Goal: Task Accomplishment & Management: Manage account settings

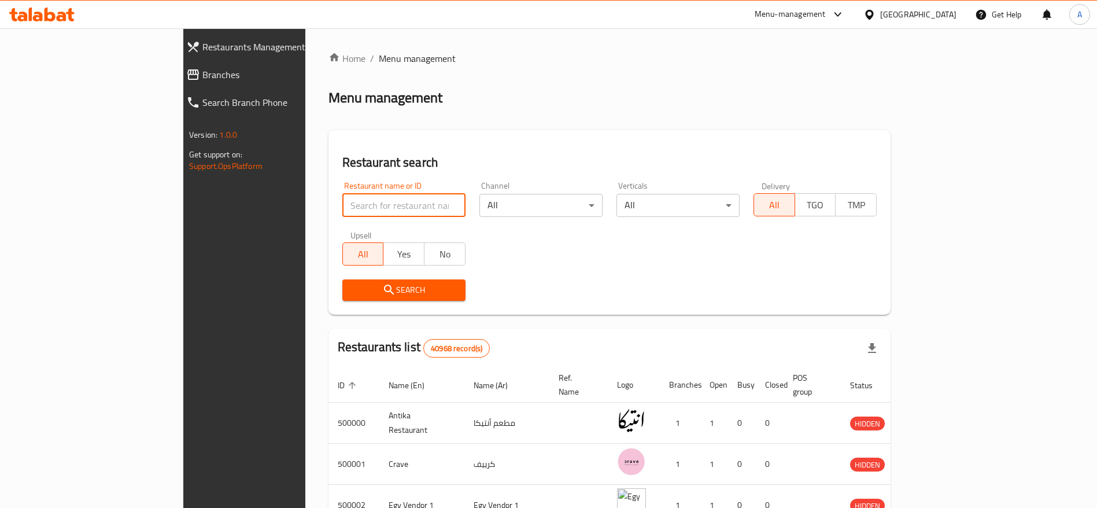
click at [342, 202] on input "search" at bounding box center [403, 205] width 123 height 23
type input "chef [PERSON_NAME]"
click button "Search" at bounding box center [403, 289] width 123 height 21
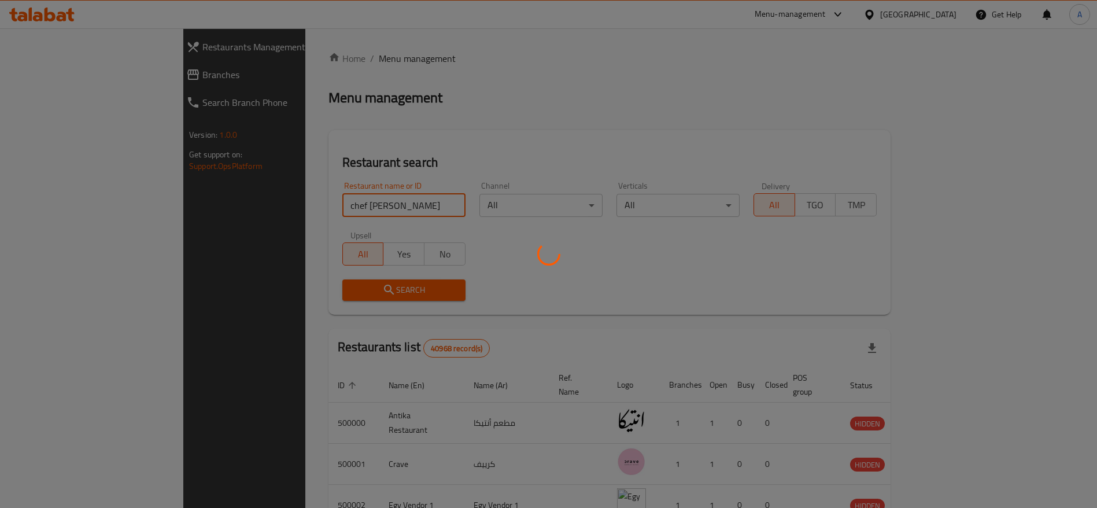
click button "Search" at bounding box center [403, 289] width 123 height 21
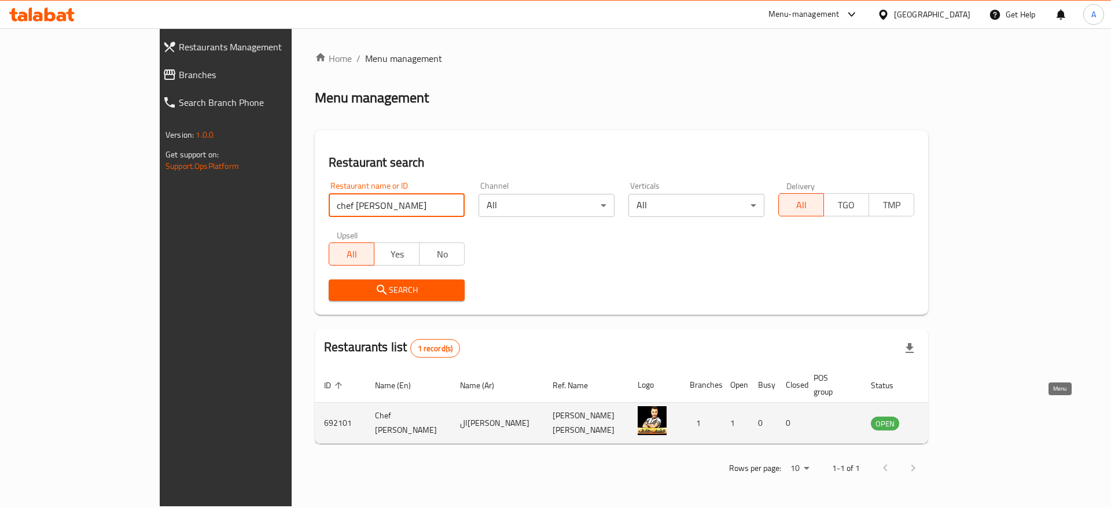
click at [945, 419] on icon "enhanced table" at bounding box center [938, 424] width 13 height 10
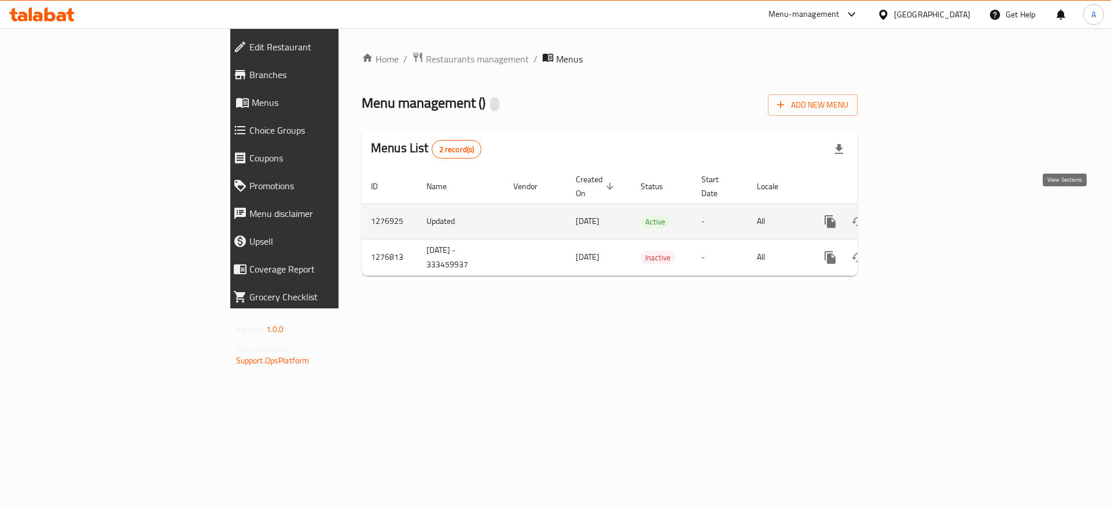
click at [919, 216] on icon "enhanced table" at bounding box center [913, 221] width 10 height 10
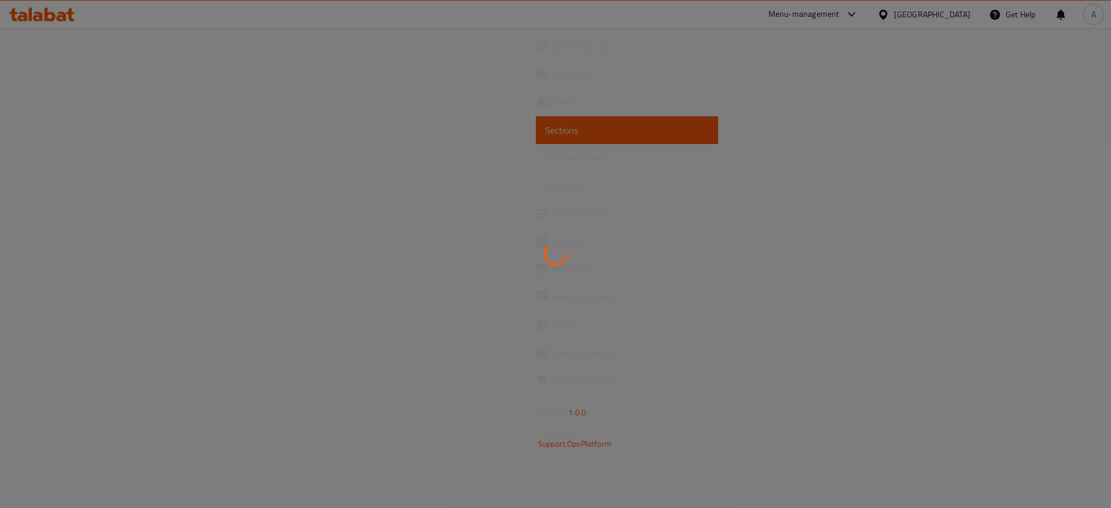
click at [55, 106] on div at bounding box center [555, 254] width 1111 height 508
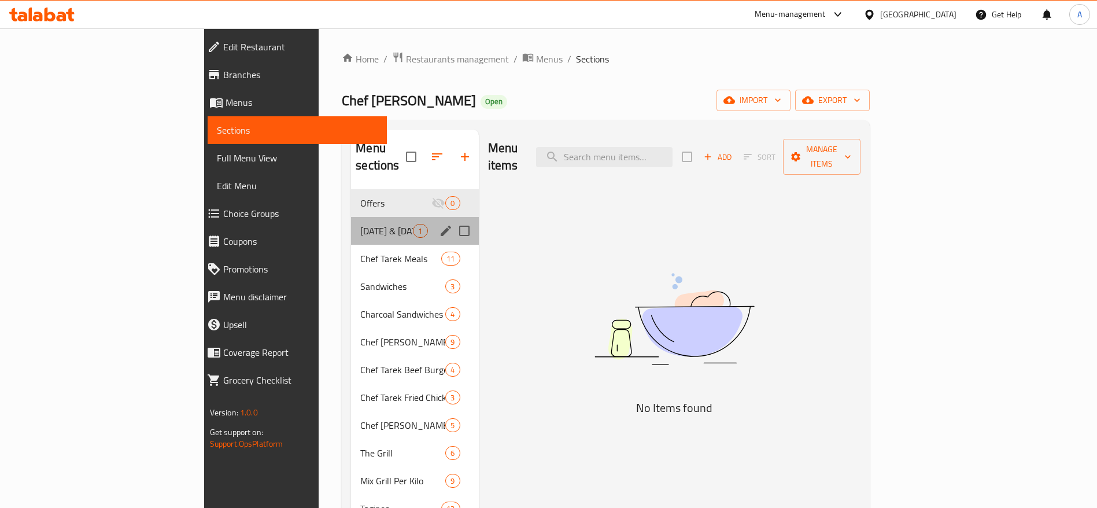
click at [351, 220] on div "[DATE] & [DATE] Offers 1" at bounding box center [414, 231] width 127 height 28
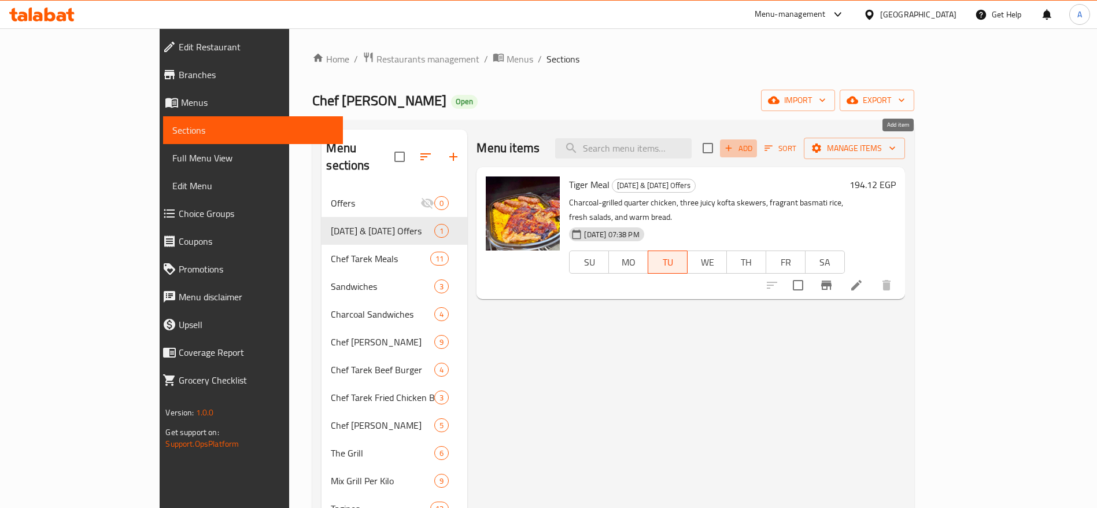
click at [754, 152] on span "Add" at bounding box center [738, 148] width 31 height 13
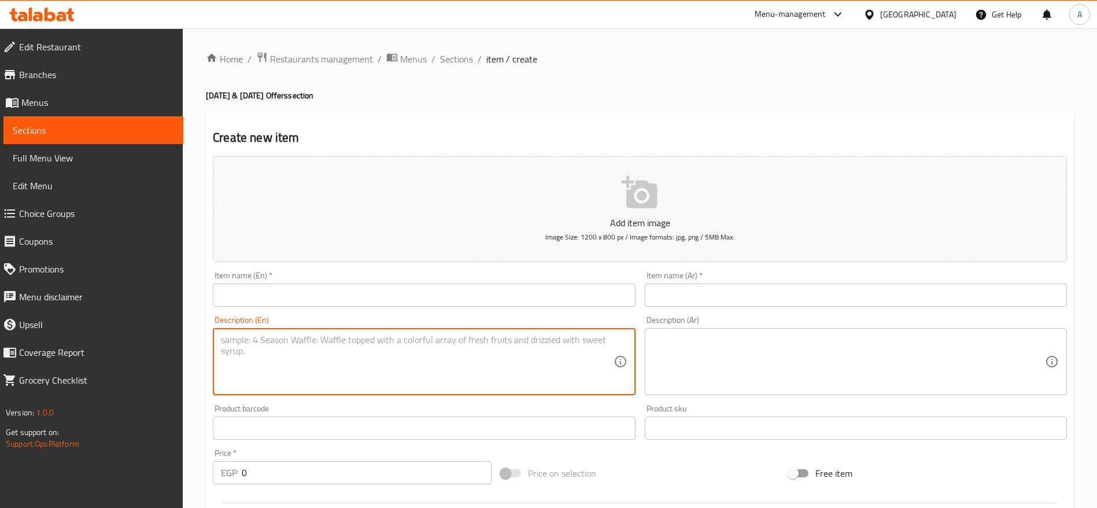
click at [507, 356] on textarea at bounding box center [417, 361] width 392 height 55
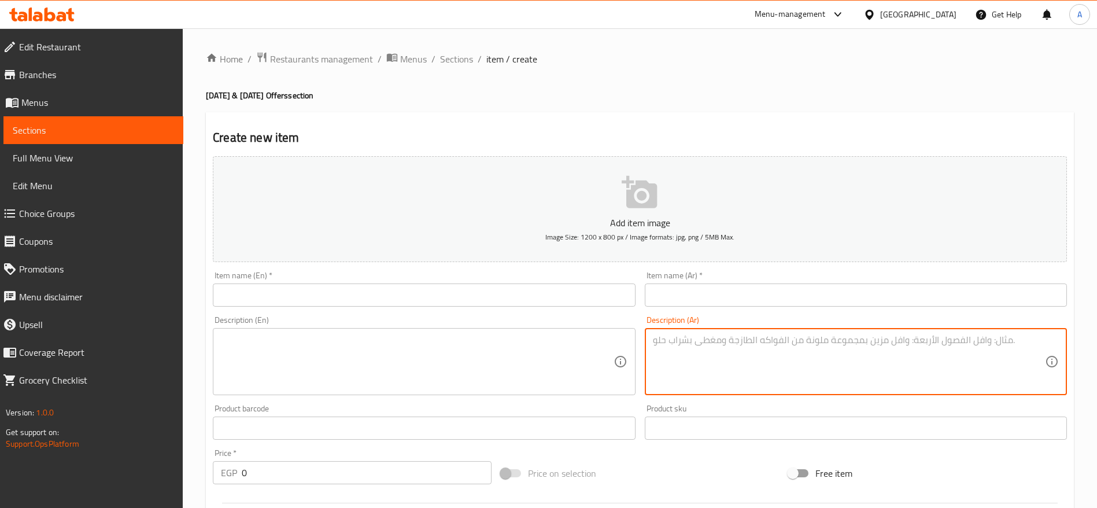
click at [784, 351] on textarea at bounding box center [849, 361] width 392 height 55
paste textarea "الأكلة المصرية الأصيلة بطعمها الذي لا يعوض. العرض هذا تشعر أنه معمول مخصوص ليوم…"
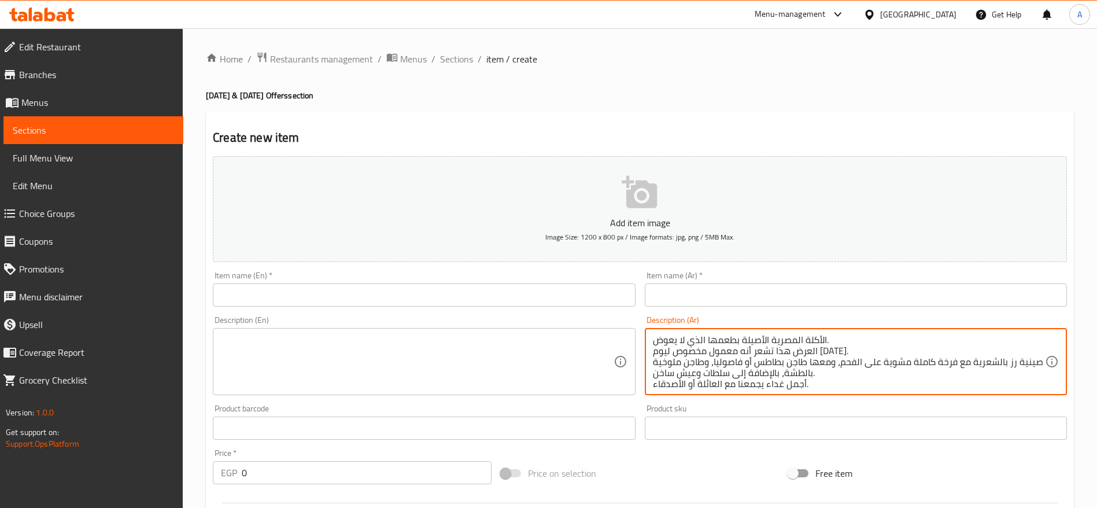
scroll to position [3, 0]
type textarea "الأكلة المصرية الأصيلة بطعمها الذي لا يعوض. العرض هذا تشعر أنه معمول مخصوص ليوم…"
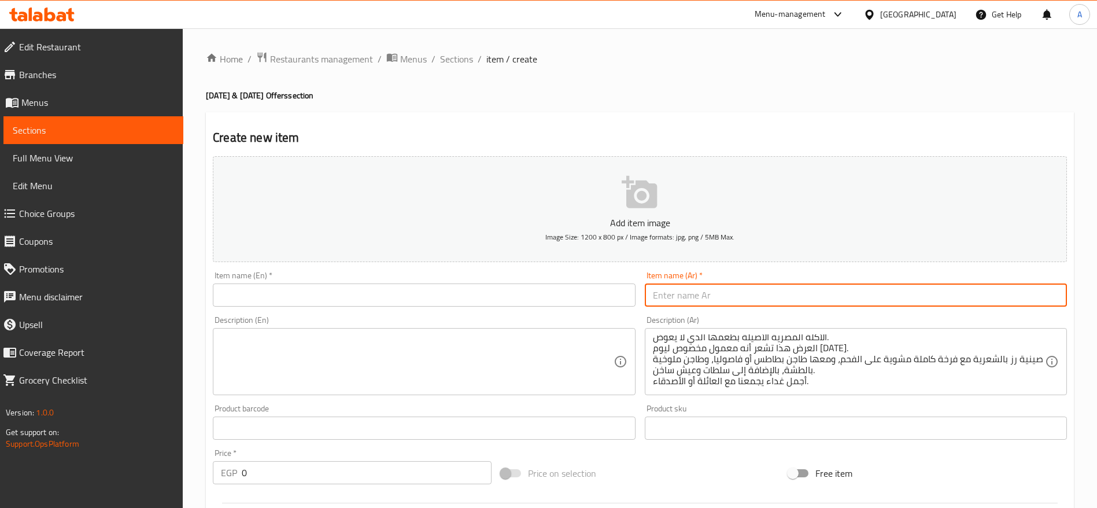
click at [730, 296] on input "text" at bounding box center [856, 294] width 422 height 23
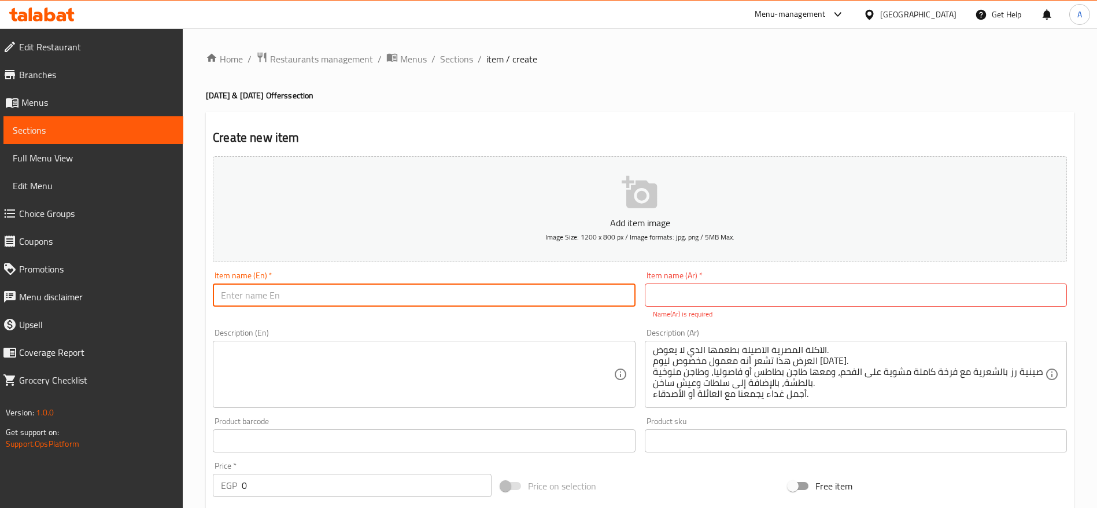
click at [552, 303] on input "text" at bounding box center [424, 294] width 422 height 23
paste input "[DATE] Special from Chef Tarek Restaurant"
type input "[DATE] Special from Chef Tarek Restaurant"
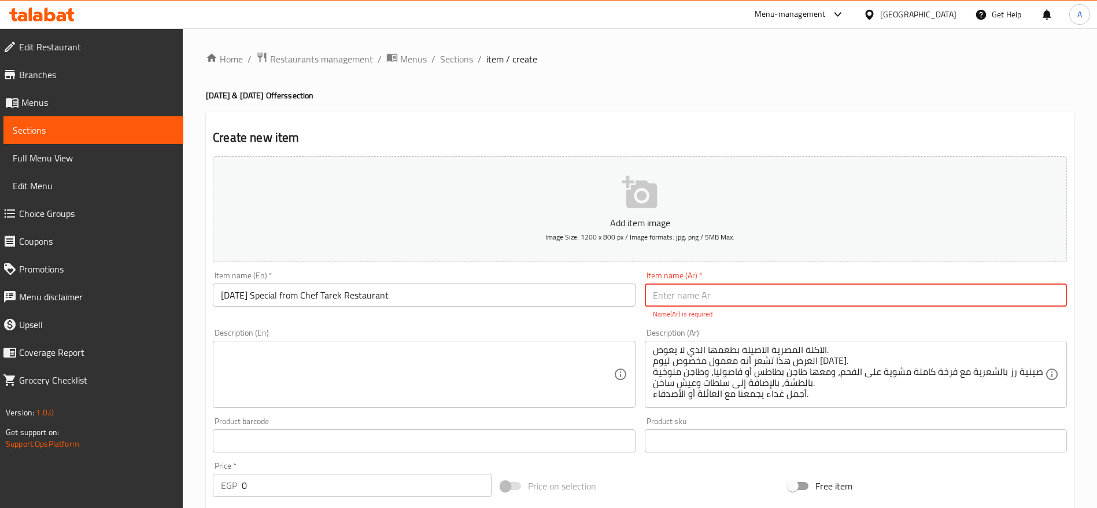
click at [764, 292] on input "text" at bounding box center [856, 294] width 422 height 23
paste input "عرض [DATE] من مطعم الشيف طارق"
type input "عرض [DATE] من مطعم الشيف طارق"
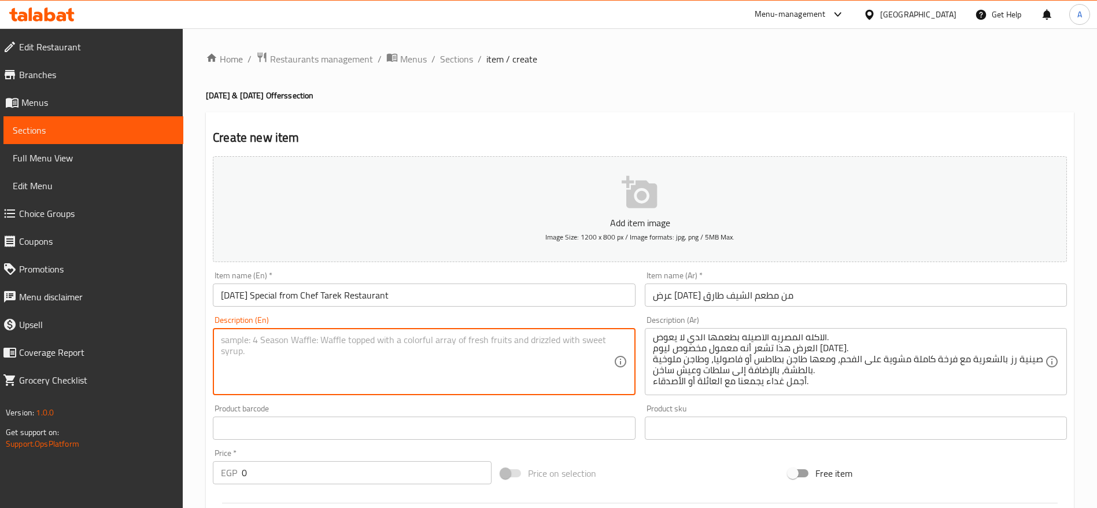
click at [456, 367] on textarea at bounding box center [417, 361] width 392 height 55
paste textarea "The authentic Egyptian feast you can’t resist. This special offer feels just pe…"
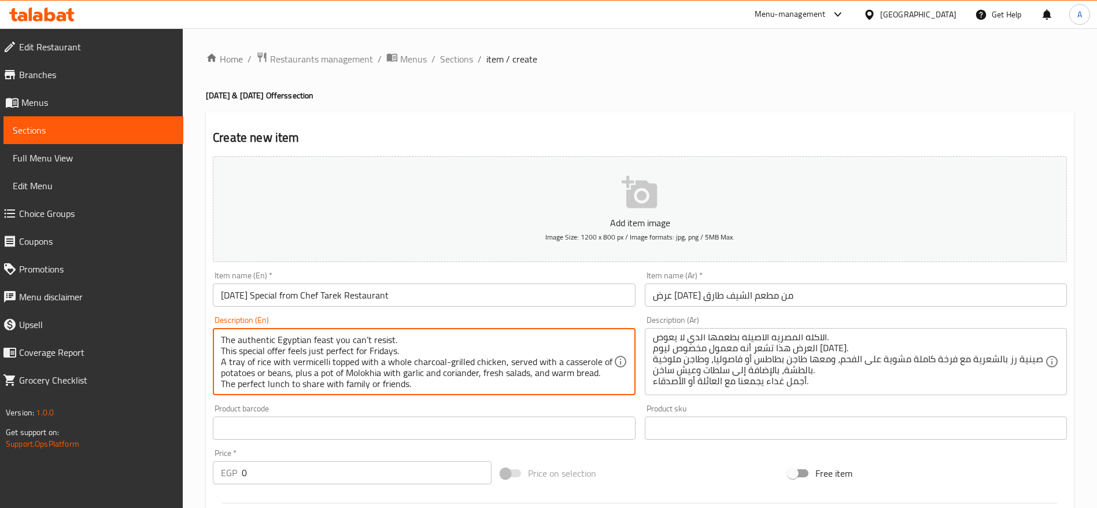
scroll to position [14, 0]
type textarea "The authentic Egyptian feast you can’t resist. This special offer feels just pe…"
click at [326, 476] on input "0" at bounding box center [367, 472] width 250 height 23
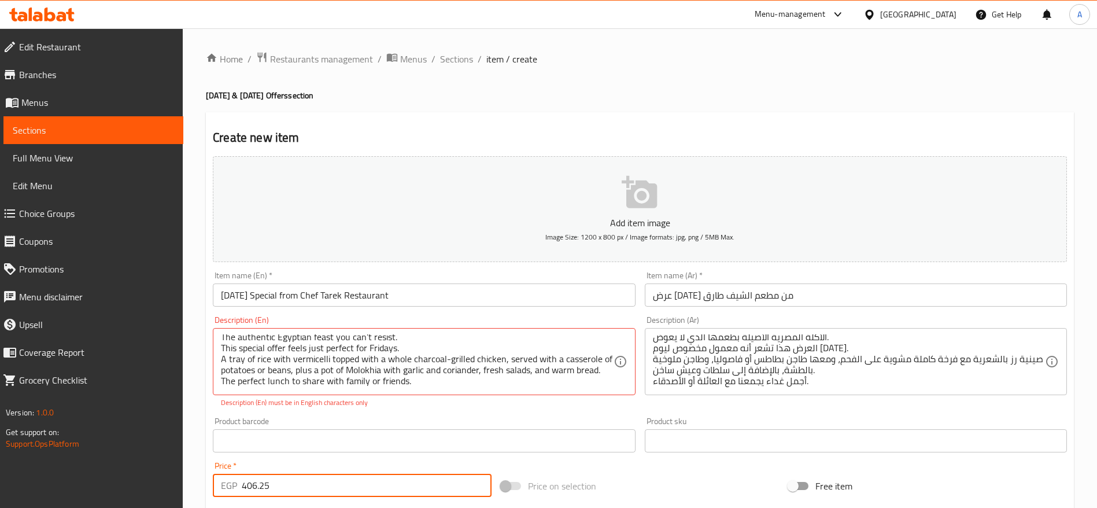
type input "406.25"
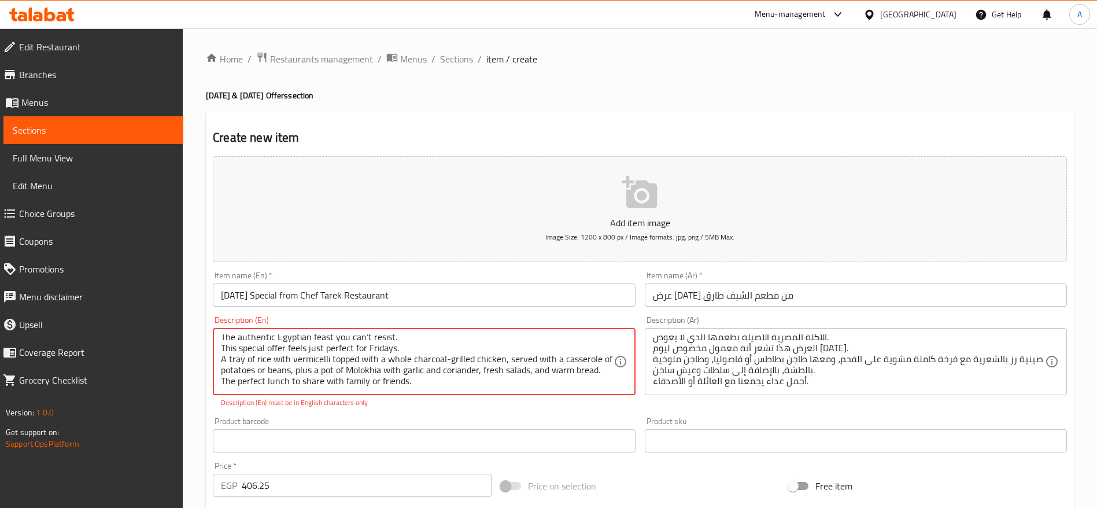
scroll to position [0, 0]
click at [366, 338] on textarea "The authentic Egyptian feast you can’t resist. This special offer feels just pe…" at bounding box center [417, 361] width 392 height 55
type textarea "The authentic Egyptian feast you can't resist. This special offer feels just pe…"
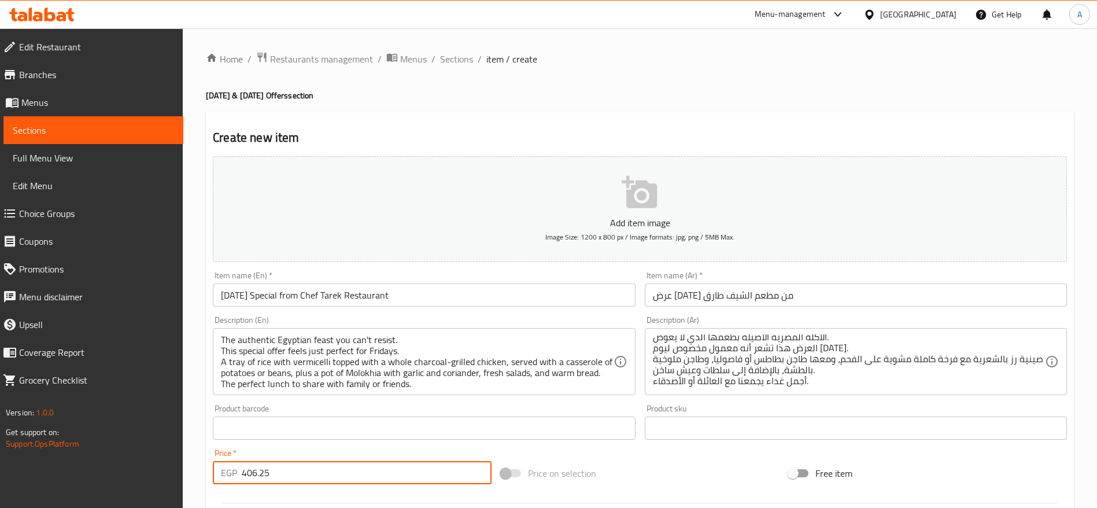
click at [331, 482] on input "406.25" at bounding box center [367, 472] width 250 height 23
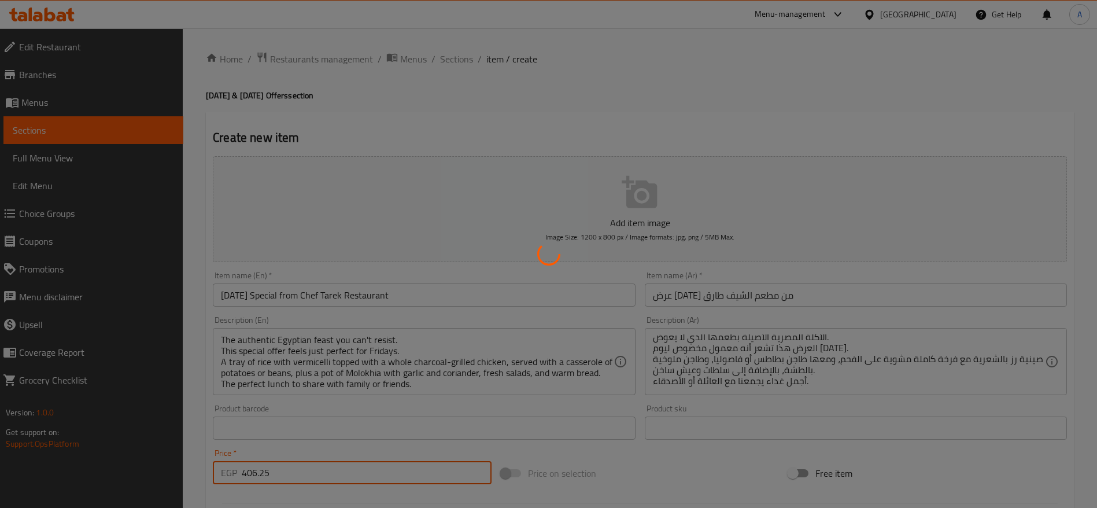
type input "0"
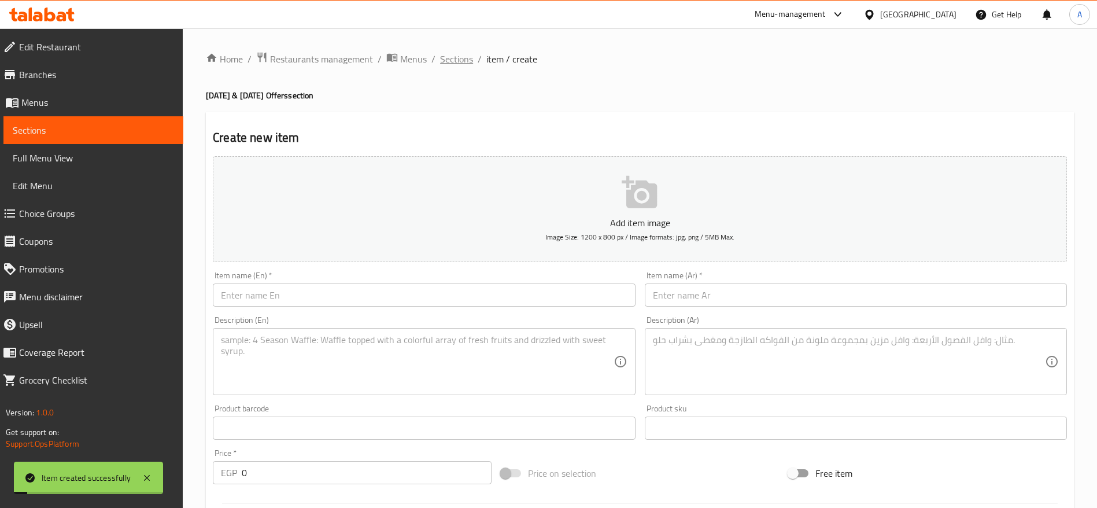
click at [462, 57] on span "Sections" at bounding box center [456, 59] width 33 height 14
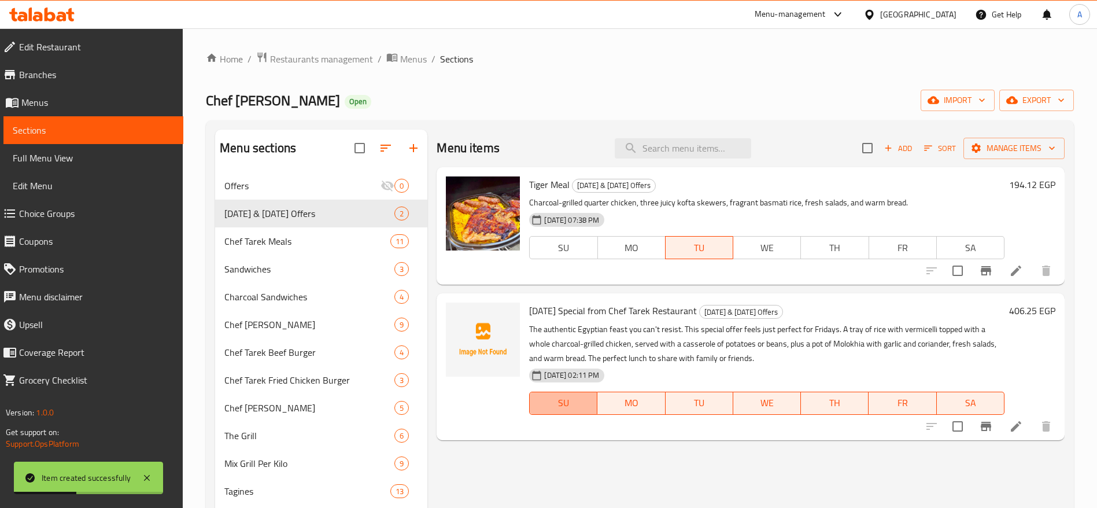
click at [570, 403] on span "SU" at bounding box center [563, 403] width 58 height 17
click at [625, 408] on span "MO" at bounding box center [631, 403] width 58 height 17
click at [1020, 425] on icon at bounding box center [1016, 426] width 14 height 14
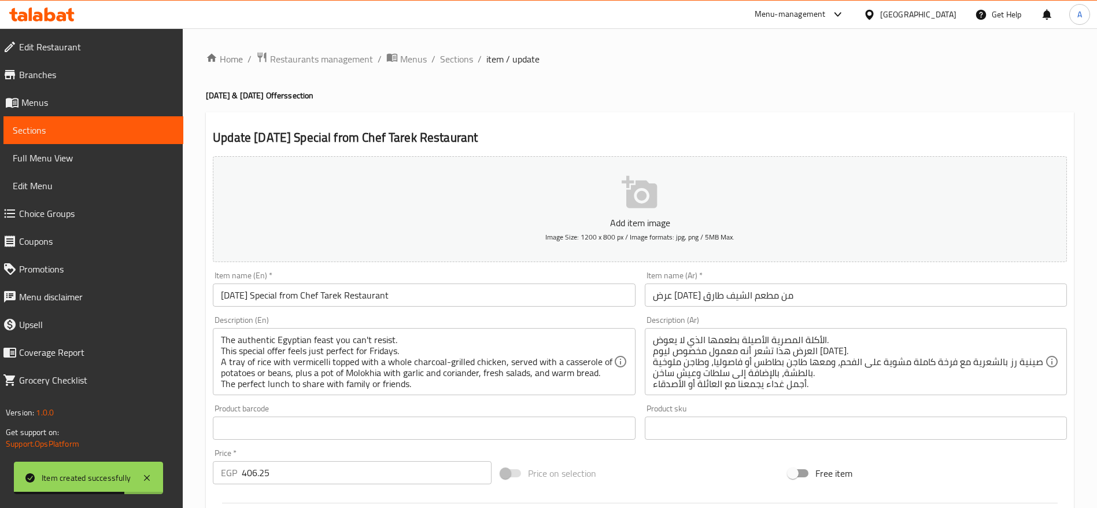
scroll to position [309, 0]
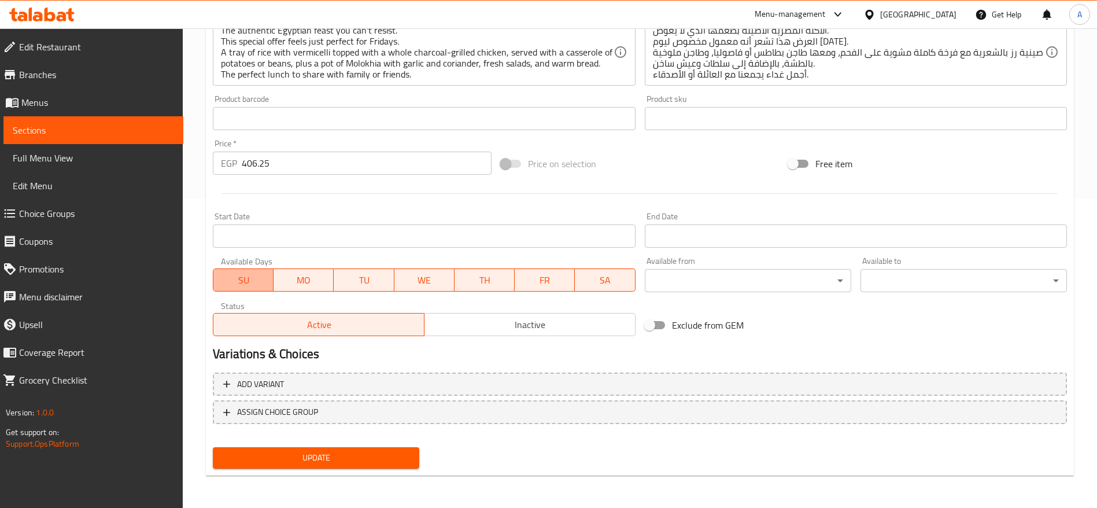
click at [255, 282] on span "SU" at bounding box center [243, 280] width 51 height 17
click at [298, 283] on span "MO" at bounding box center [303, 280] width 51 height 17
click at [353, 281] on span "TU" at bounding box center [363, 280] width 51 height 17
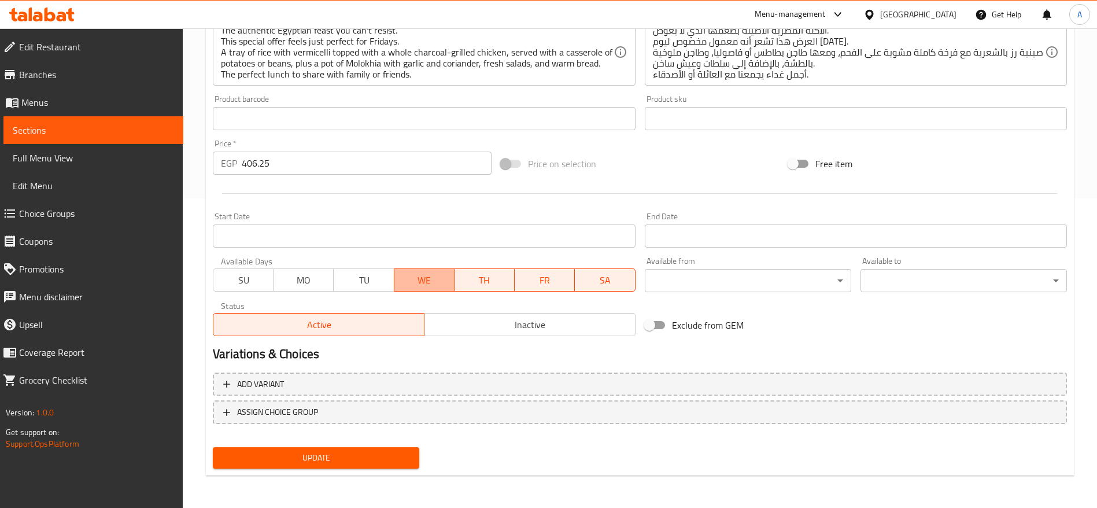
click at [411, 285] on span "WE" at bounding box center [424, 280] width 51 height 17
click at [477, 286] on span "TH" at bounding box center [484, 280] width 51 height 17
click at [599, 286] on span "SA" at bounding box center [605, 280] width 51 height 17
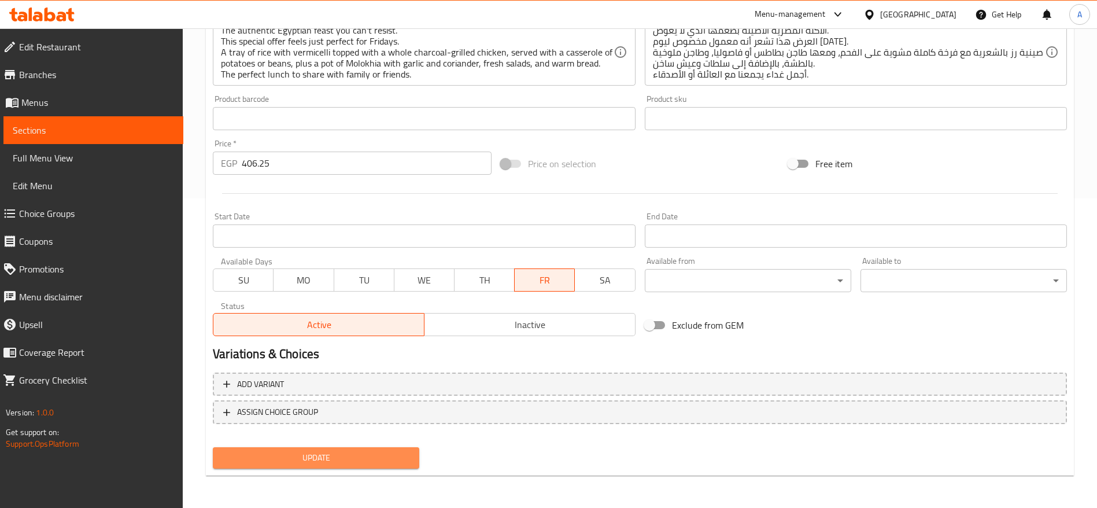
click at [362, 458] on span "Update" at bounding box center [316, 458] width 188 height 14
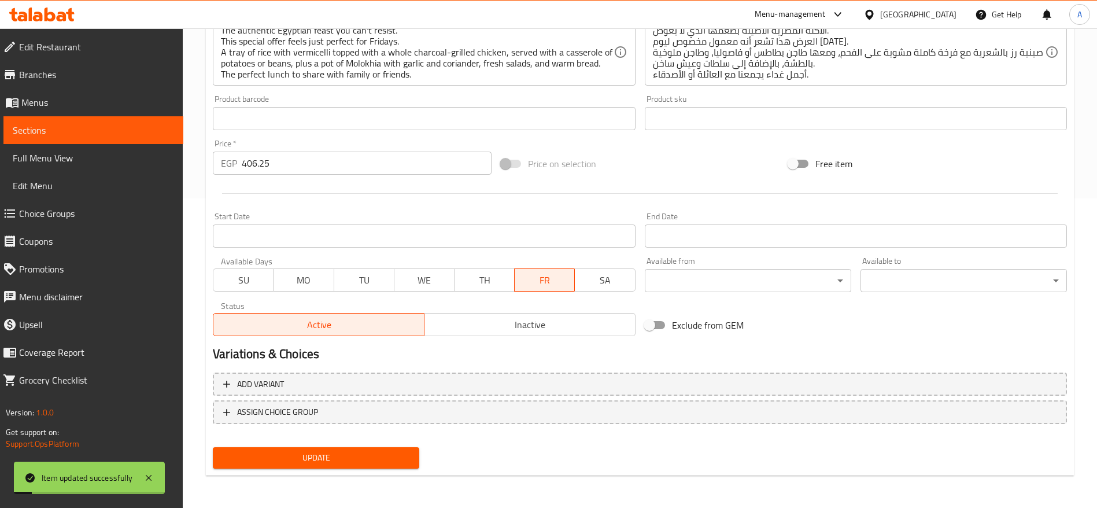
scroll to position [0, 0]
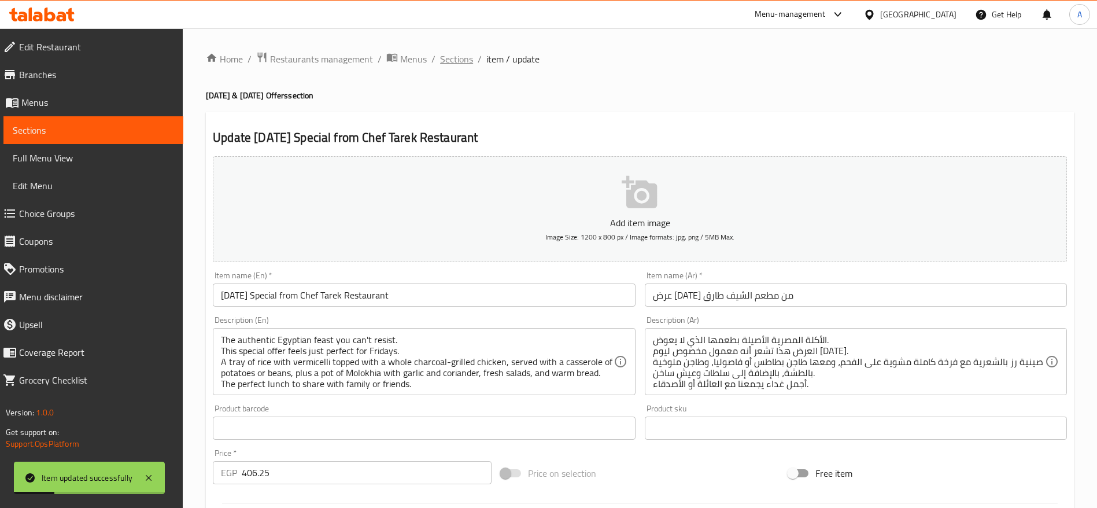
click at [464, 61] on span "Sections" at bounding box center [456, 59] width 33 height 14
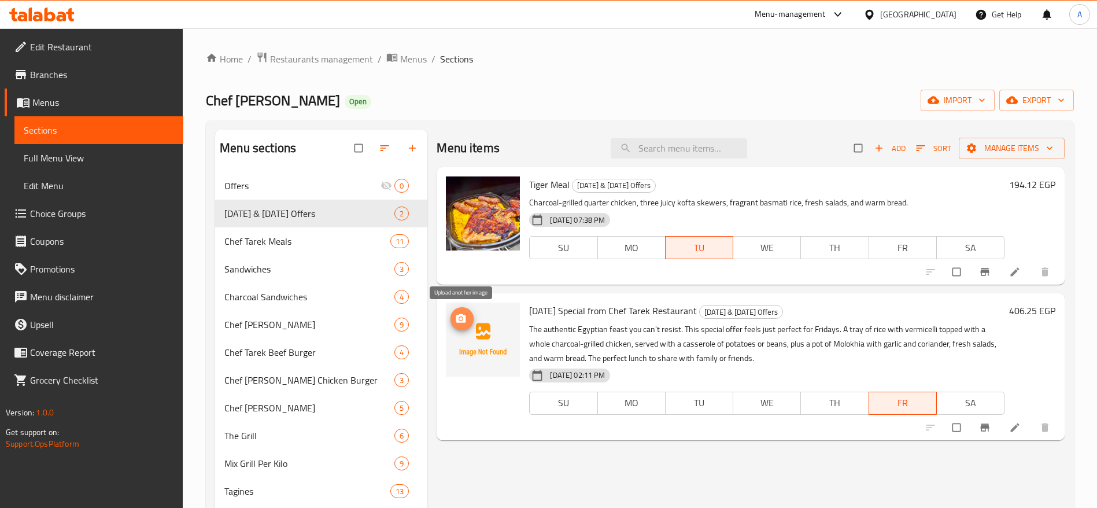
click at [470, 325] on button "upload picture" at bounding box center [462, 318] width 23 height 23
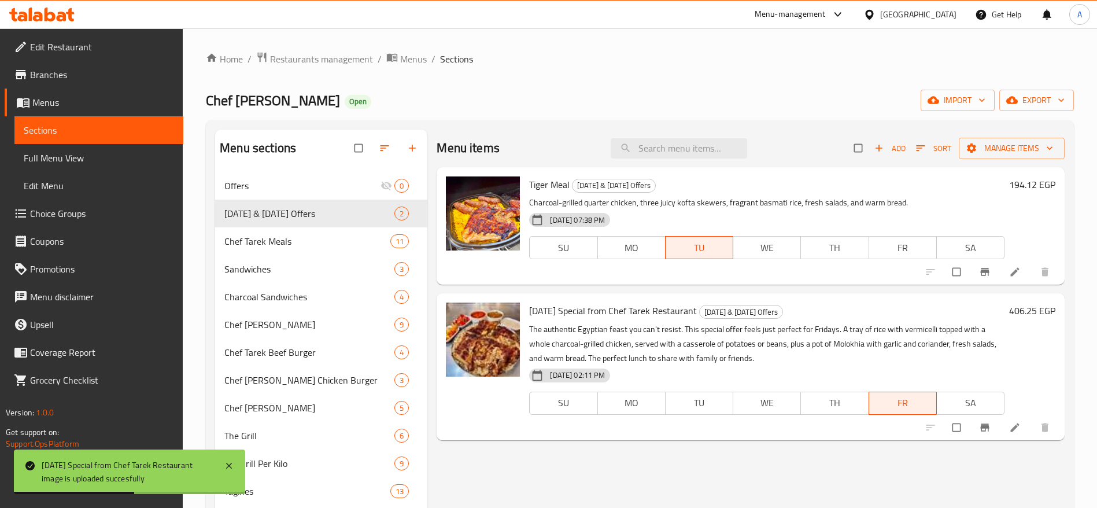
click at [65, 16] on icon at bounding box center [62, 17] width 10 height 10
